Goal: Find specific page/section: Find specific page/section

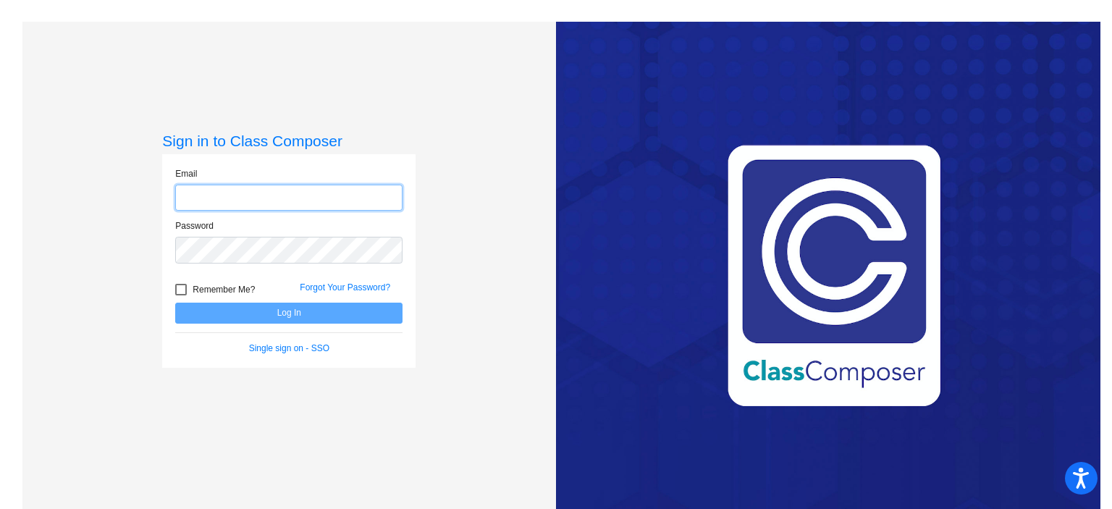
type input "[EMAIL_ADDRESS][DOMAIN_NAME]"
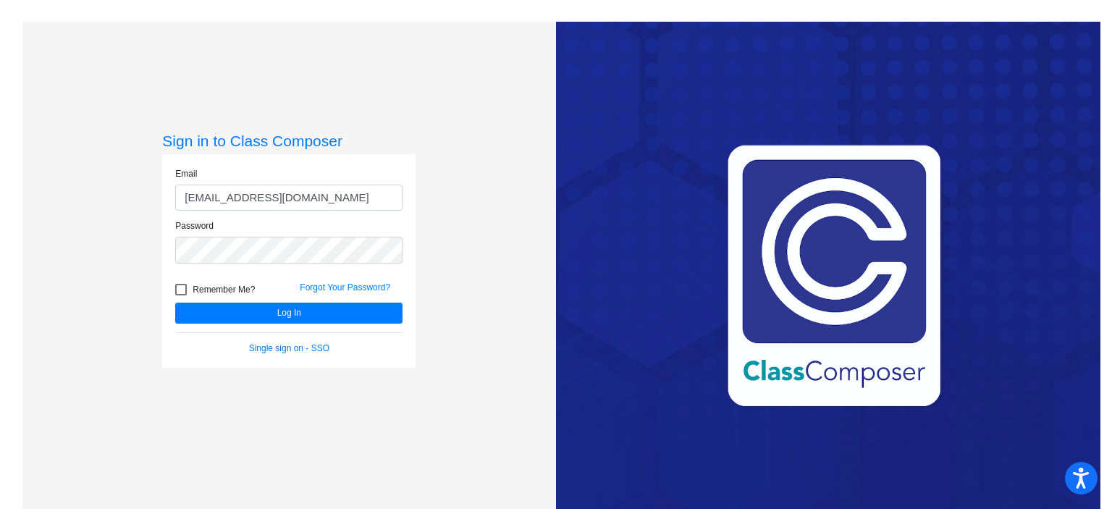
click at [284, 300] on div "Remember Me?" at bounding box center [226, 292] width 125 height 22
click at [285, 311] on button "Log In" at bounding box center [288, 313] width 227 height 21
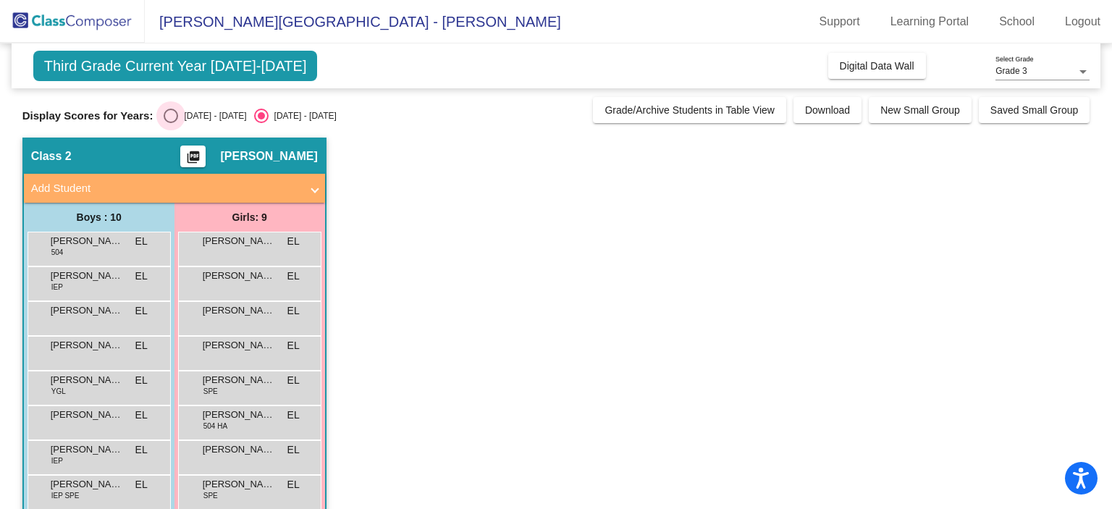
click at [174, 120] on div "Select an option" at bounding box center [171, 116] width 14 height 14
click at [171, 123] on input "[DATE] - [DATE]" at bounding box center [170, 123] width 1 height 1
radio input "true"
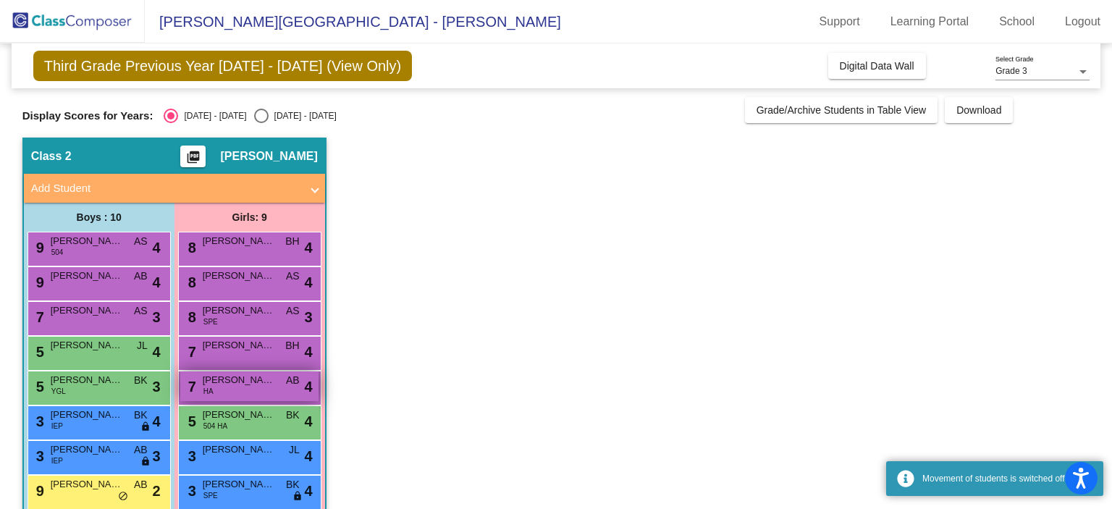
click at [263, 393] on div "7 Paisley [PERSON_NAME] AB lock do_not_disturb_alt 4" at bounding box center [249, 386] width 138 height 30
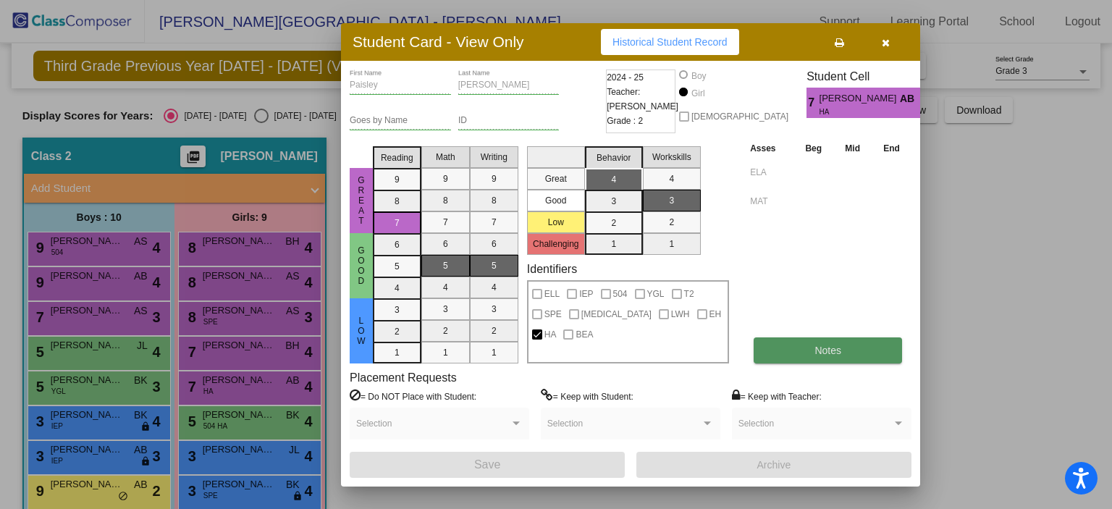
click at [867, 350] on button "Notes" at bounding box center [828, 350] width 148 height 26
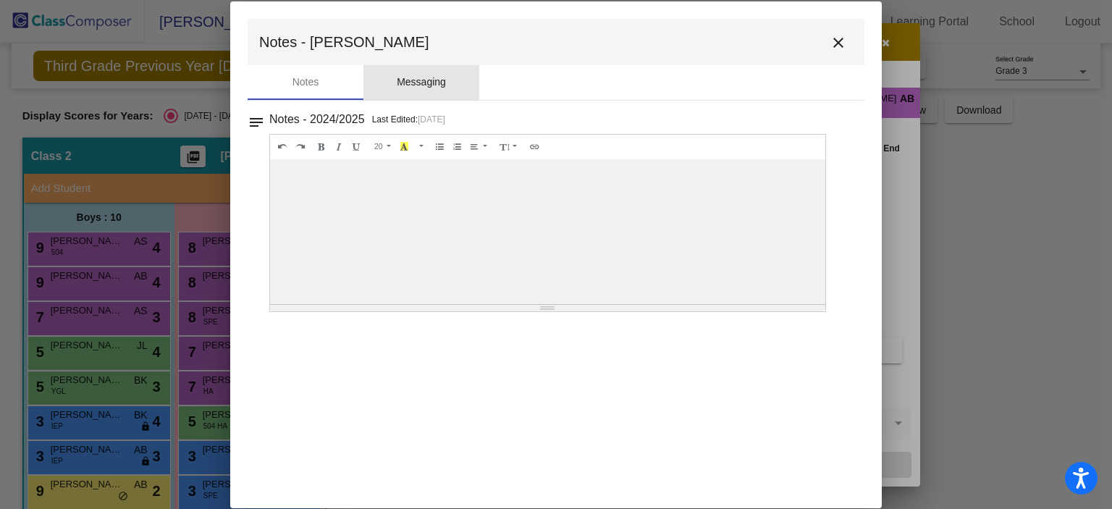
click at [435, 82] on div "Messaging" at bounding box center [421, 82] width 49 height 15
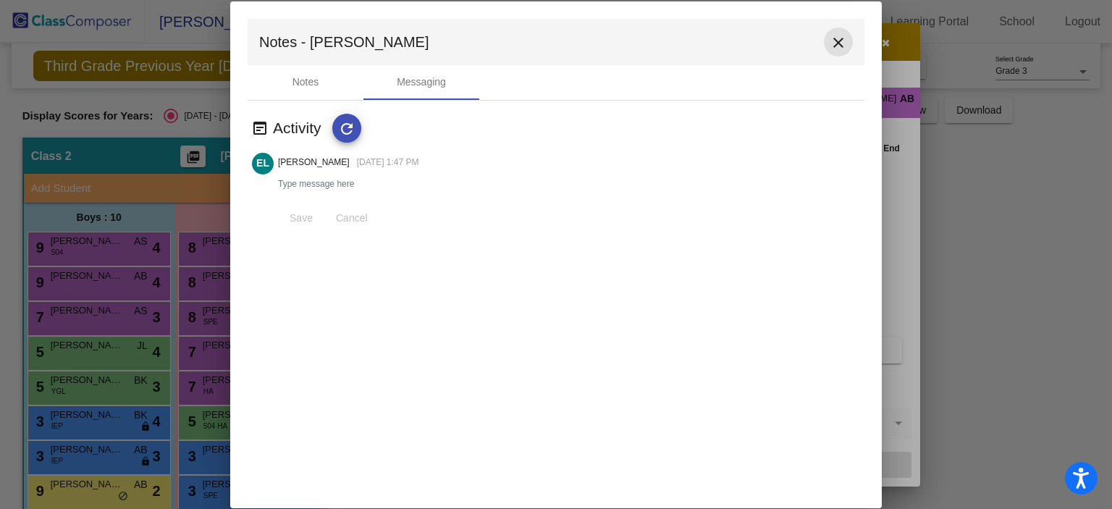
click at [845, 35] on mat-icon "close" at bounding box center [838, 42] width 17 height 17
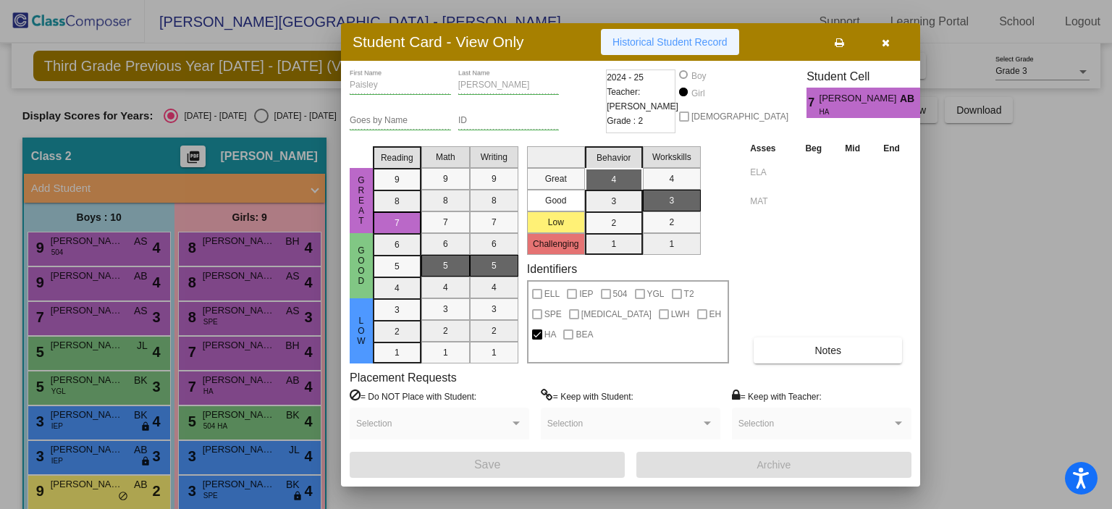
click at [674, 40] on span "Historical Student Record" at bounding box center [669, 42] width 115 height 12
click at [1018, 280] on div at bounding box center [556, 254] width 1112 height 509
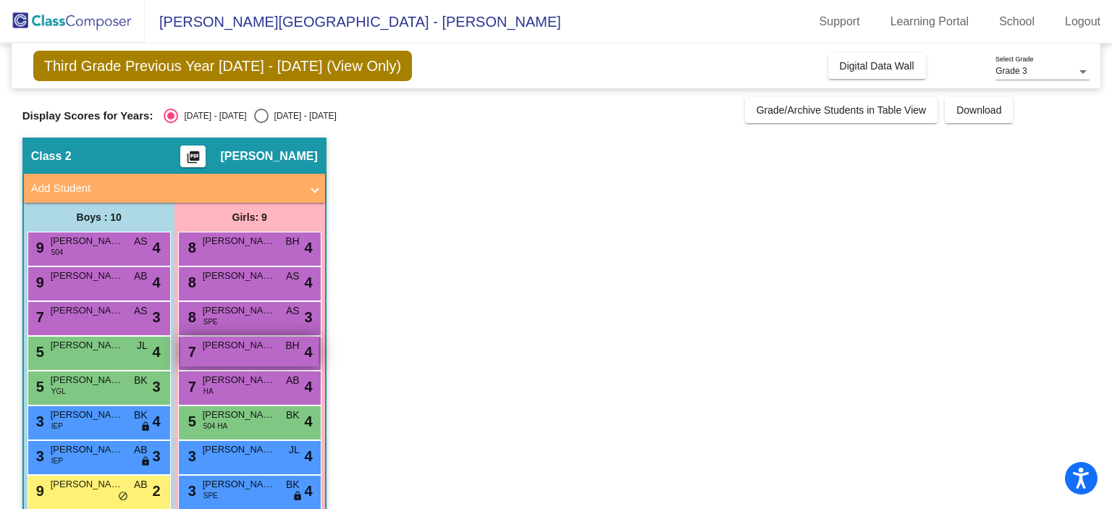
click at [277, 355] on div "7 [PERSON_NAME] [PERSON_NAME] lock do_not_disturb_alt 4" at bounding box center [249, 352] width 138 height 30
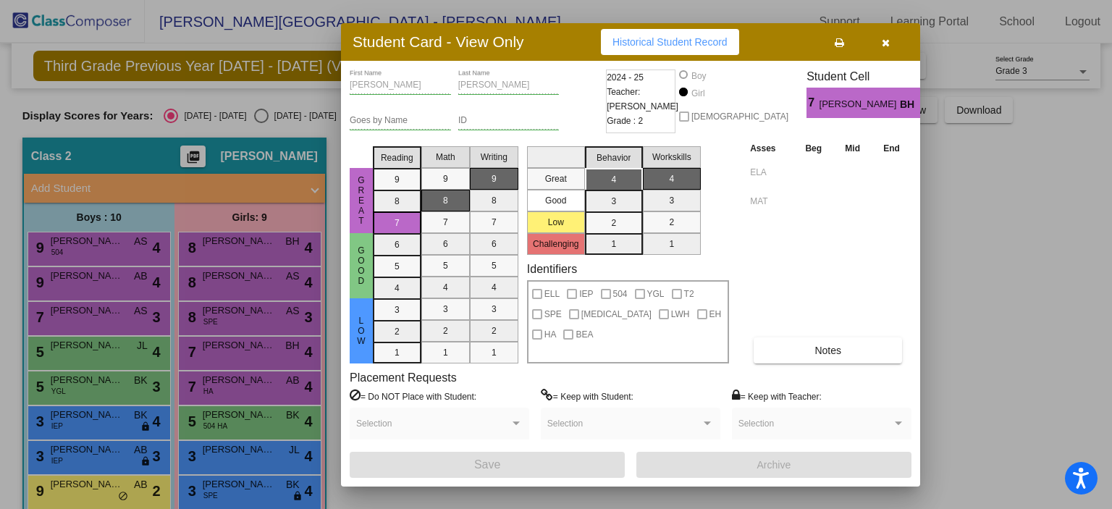
click at [1008, 327] on div at bounding box center [556, 254] width 1112 height 509
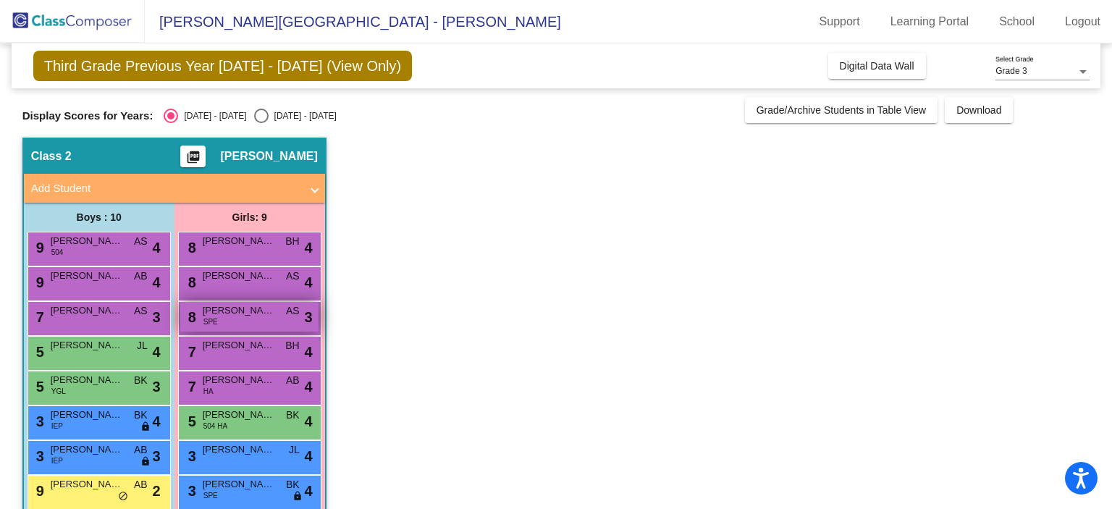
click at [276, 321] on div "8 [PERSON_NAME] SPE AS lock do_not_disturb_alt 3" at bounding box center [249, 317] width 138 height 30
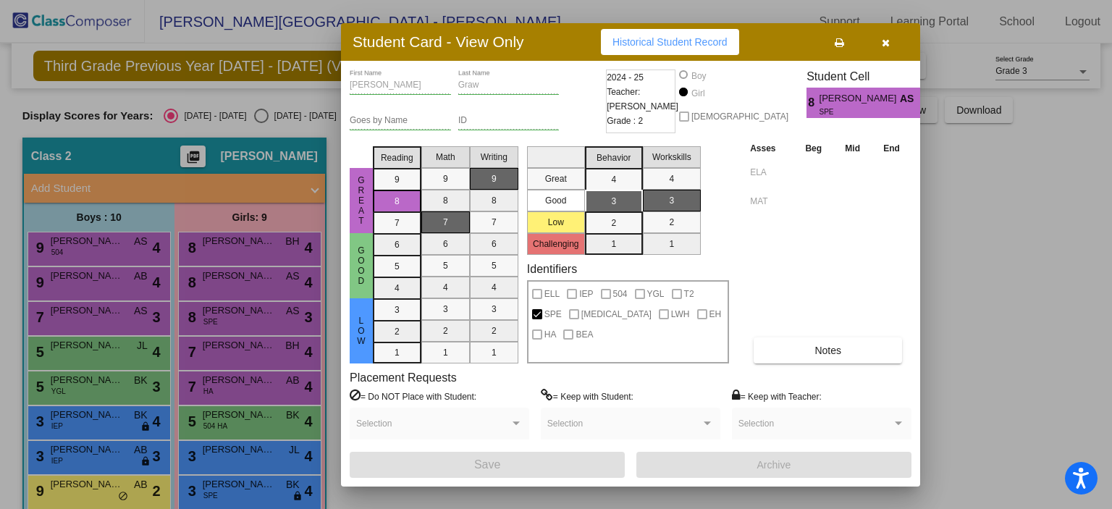
click at [1016, 220] on div at bounding box center [556, 254] width 1112 height 509
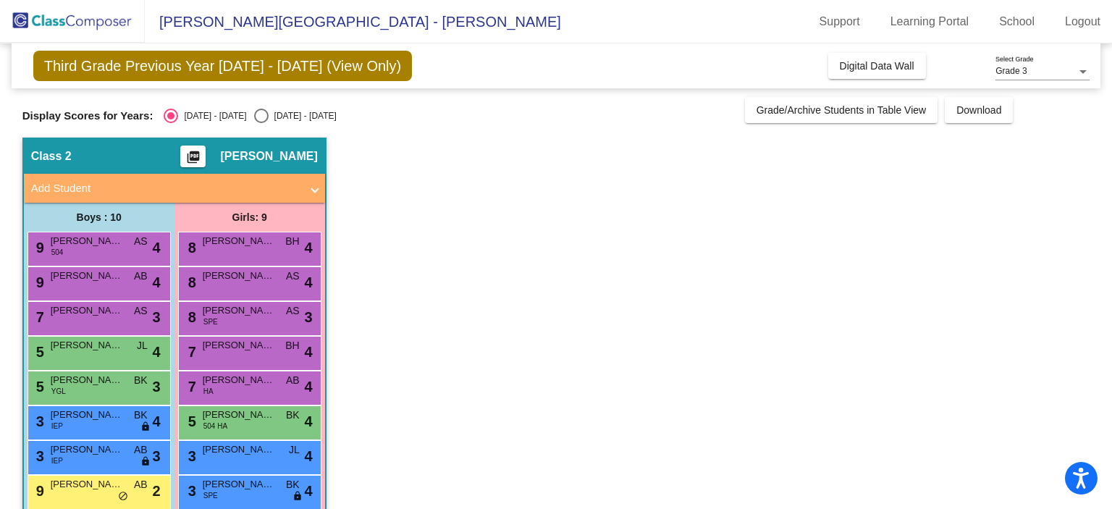
scroll to position [93, 0]
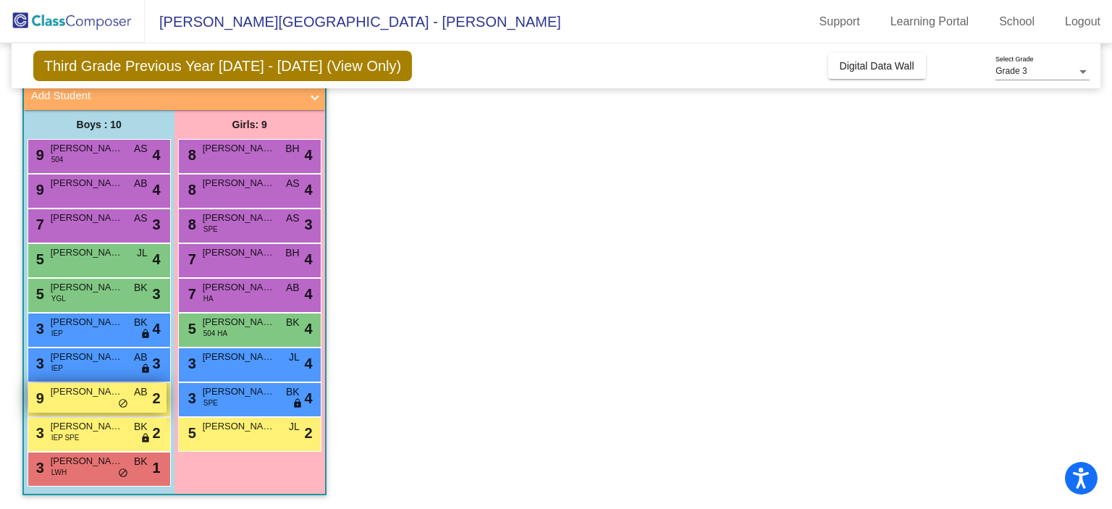
click at [66, 396] on span "[PERSON_NAME]" at bounding box center [87, 391] width 72 height 14
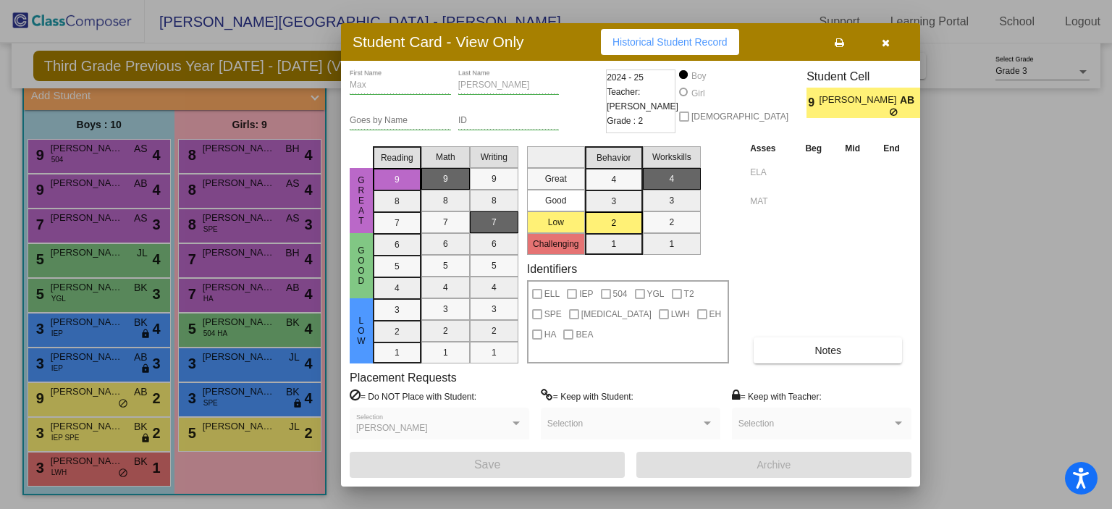
click at [1044, 236] on div at bounding box center [556, 254] width 1112 height 509
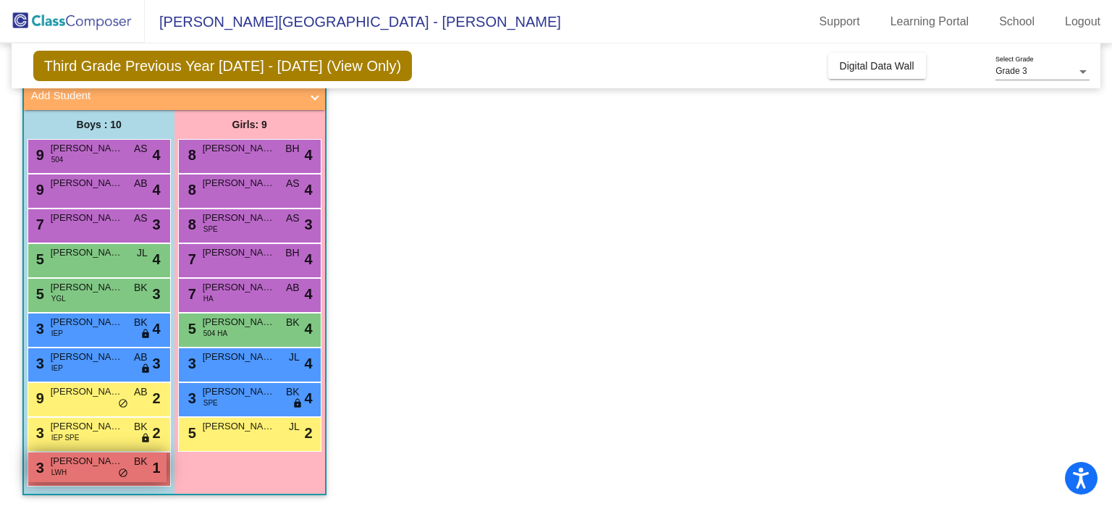
click at [125, 474] on span "do_not_disturb_alt" at bounding box center [123, 474] width 10 height 12
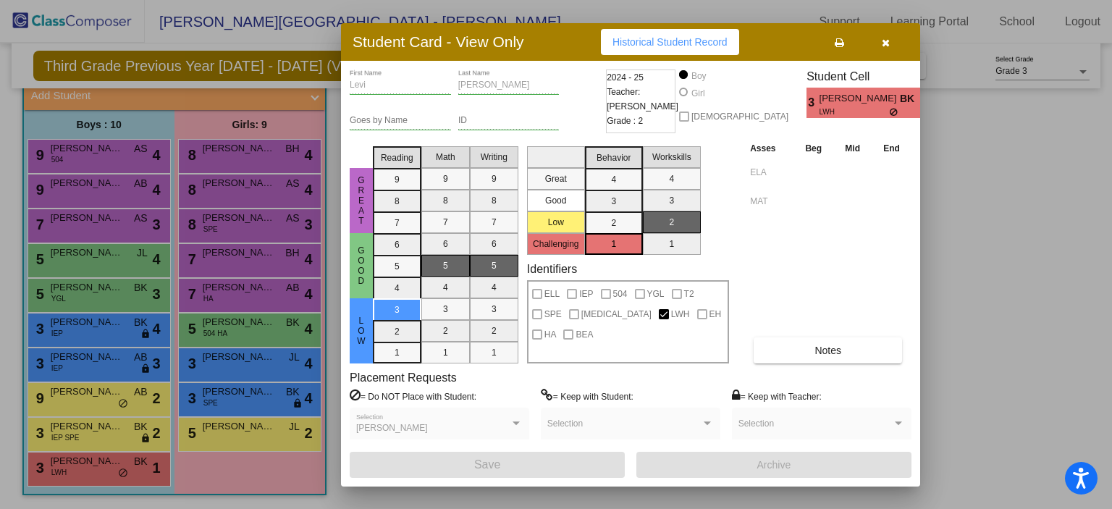
click at [884, 39] on icon "button" at bounding box center [886, 43] width 8 height 10
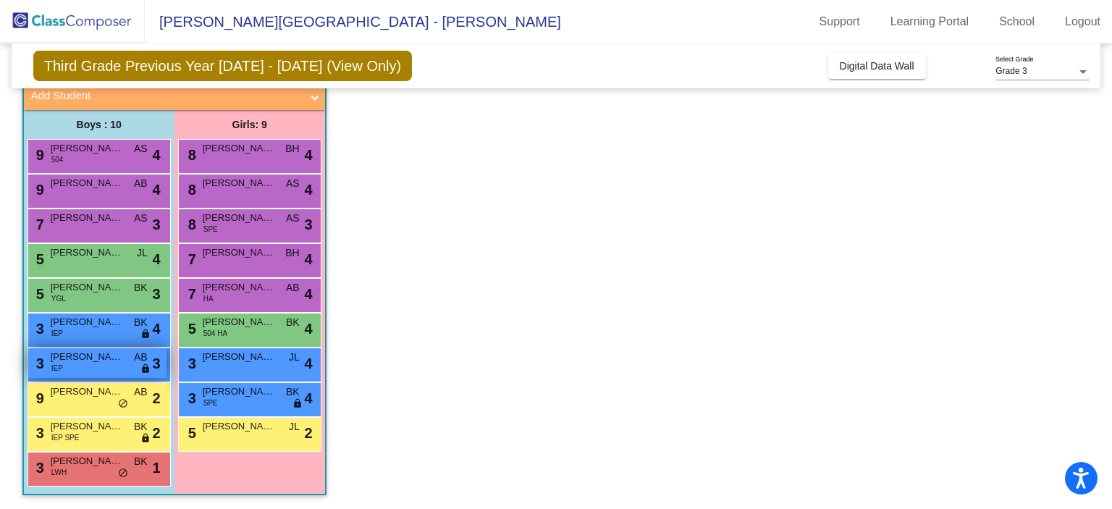
click at [52, 371] on span "IEP" at bounding box center [57, 368] width 12 height 11
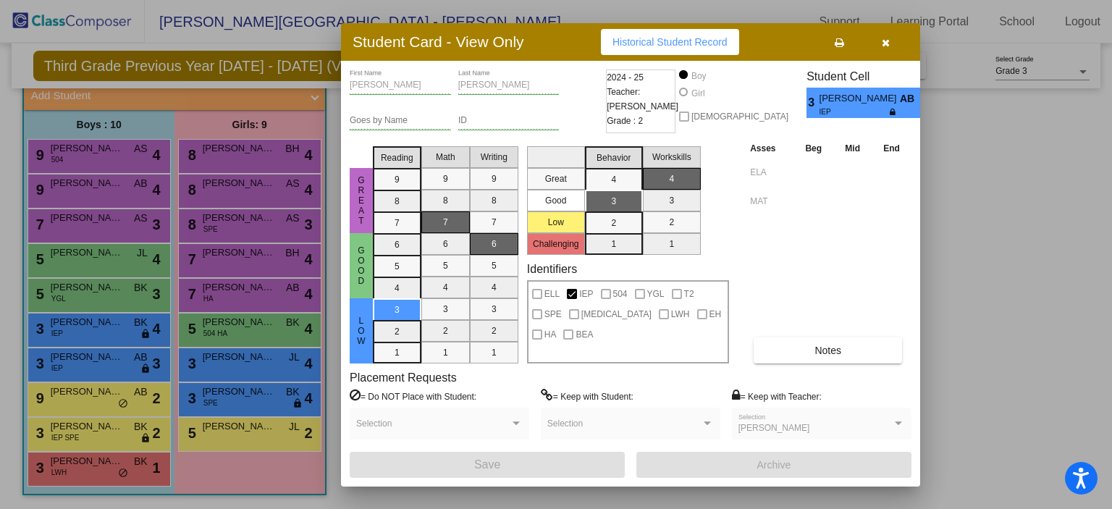
click at [945, 229] on div at bounding box center [556, 254] width 1112 height 509
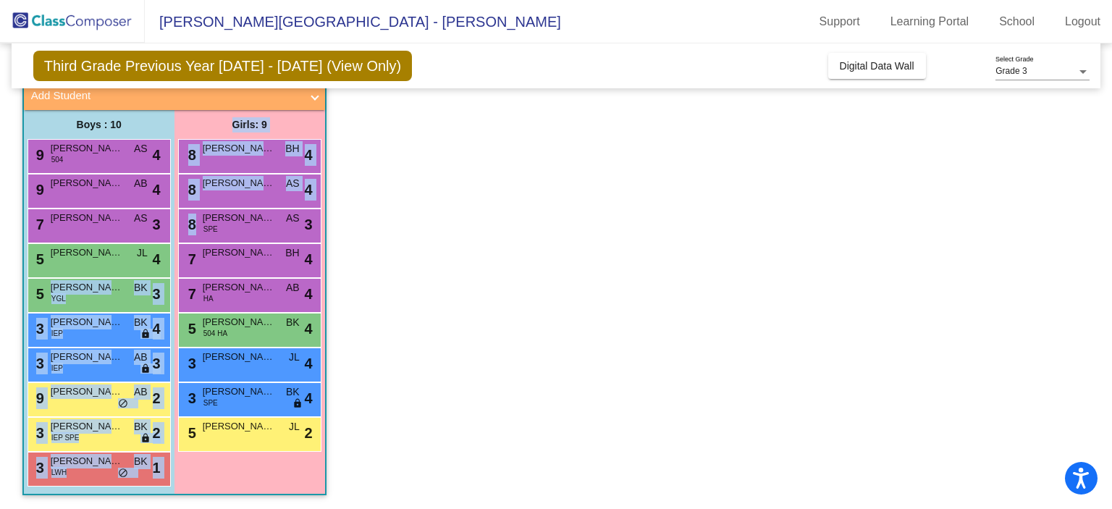
drag, startPoint x: 111, startPoint y: 295, endPoint x: 725, endPoint y: 289, distance: 613.9
click at [725, 289] on app-classroom "Class 2 picture_as_pdf [PERSON_NAME] Add Student First Name Last Name Student I…" at bounding box center [556, 277] width 1068 height 465
click at [508, 298] on app-classroom "Class 2 picture_as_pdf [PERSON_NAME] Add Student First Name Last Name Student I…" at bounding box center [556, 277] width 1068 height 465
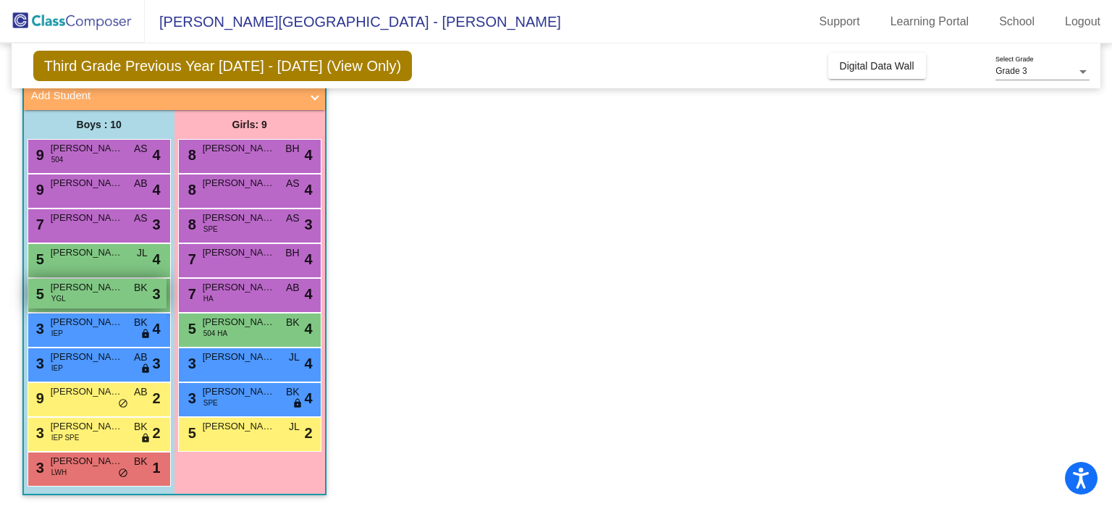
click at [77, 290] on span "[PERSON_NAME]" at bounding box center [87, 287] width 72 height 14
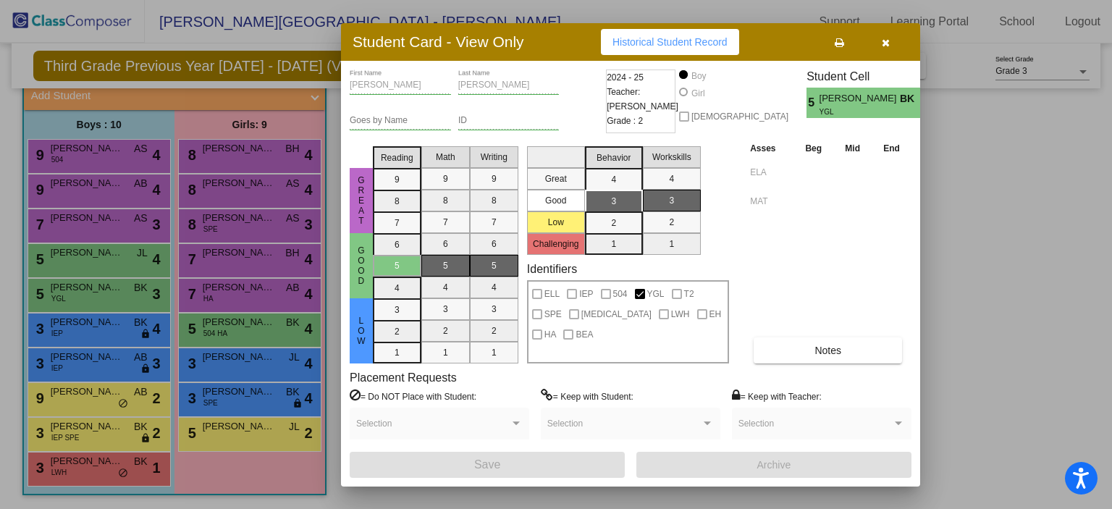
click at [989, 192] on div at bounding box center [556, 254] width 1112 height 509
